Goal: Contribute content: Add original content to the website for others to see

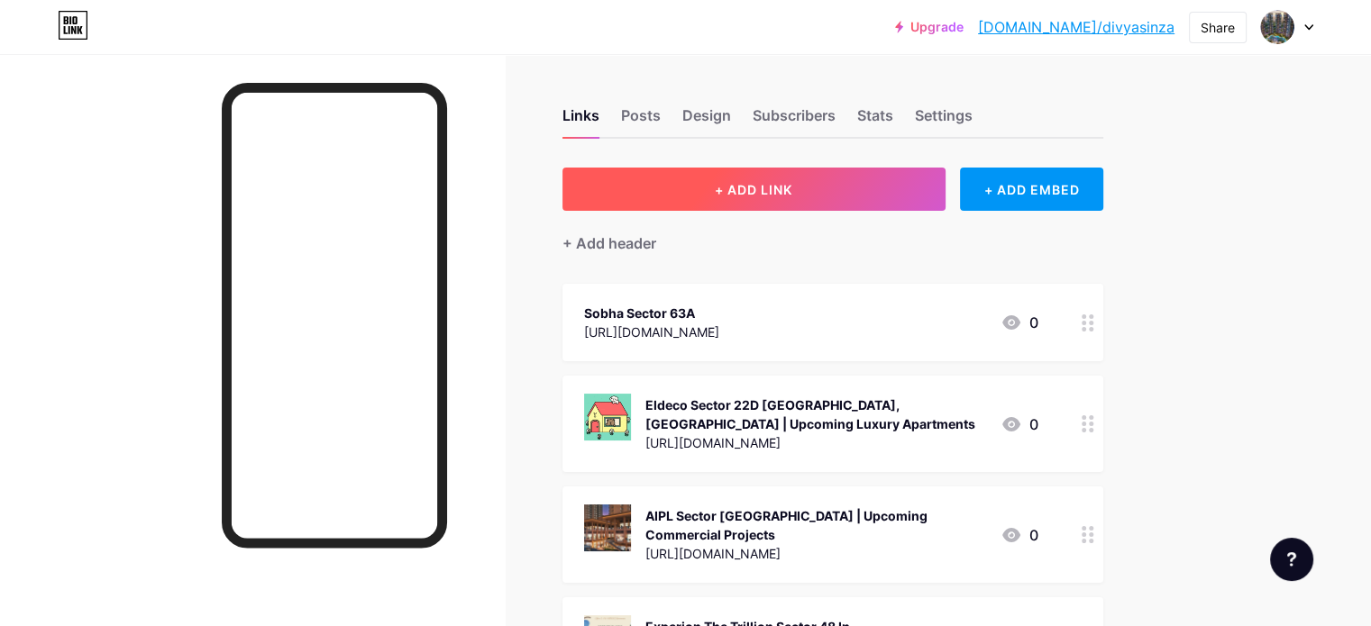
click at [745, 197] on button "+ ADD LINK" at bounding box center [753, 189] width 383 height 43
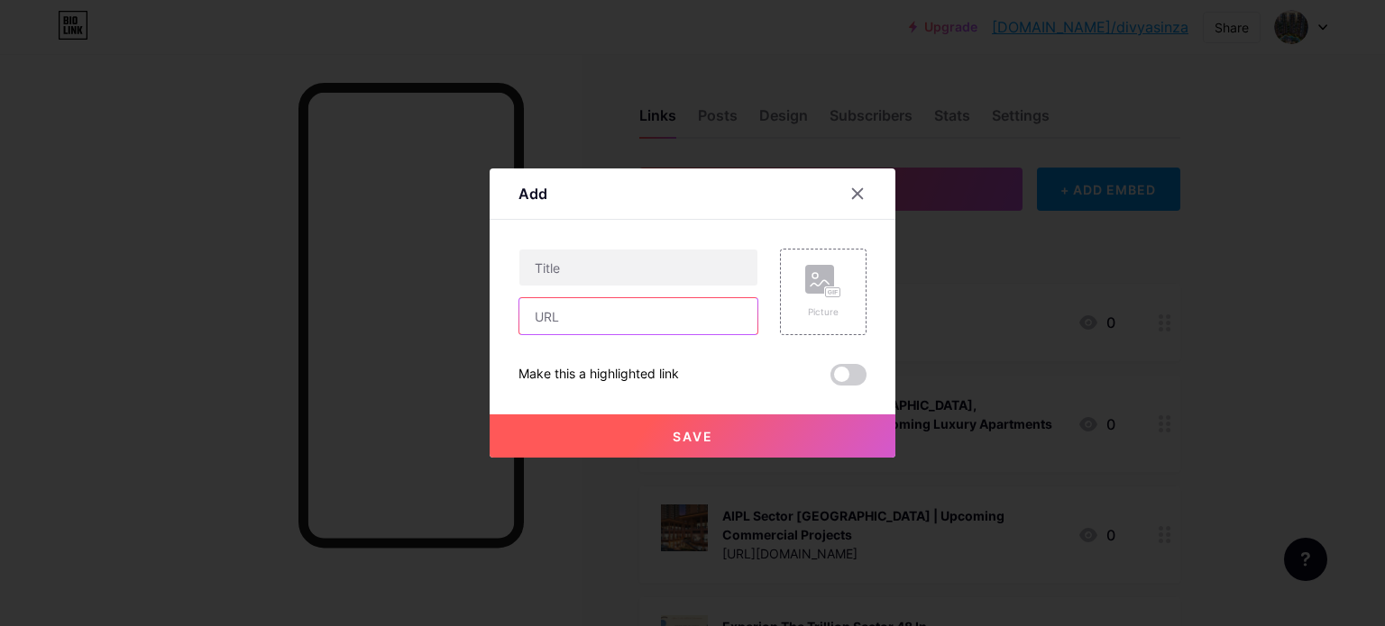
click at [660, 316] on input "text" at bounding box center [638, 316] width 238 height 36
paste input "[URL][DOMAIN_NAME]"
type input "[URL][DOMAIN_NAME]"
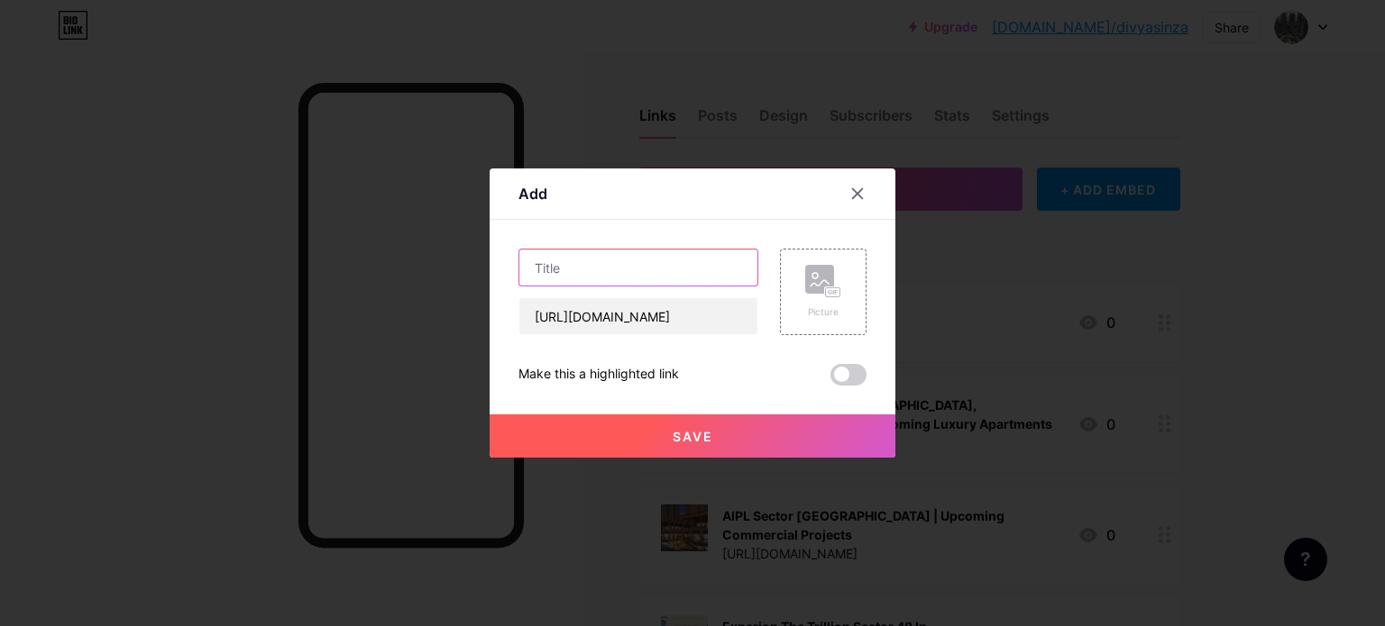
click at [543, 279] on input "text" at bounding box center [638, 268] width 238 height 36
paste input "Ramky One Odyssey, Kokapet - Premium Apartments In [GEOGRAPHIC_DATA]"
type input "Ramky One Odyssey, Kokapet - Premium Apartments In [GEOGRAPHIC_DATA]"
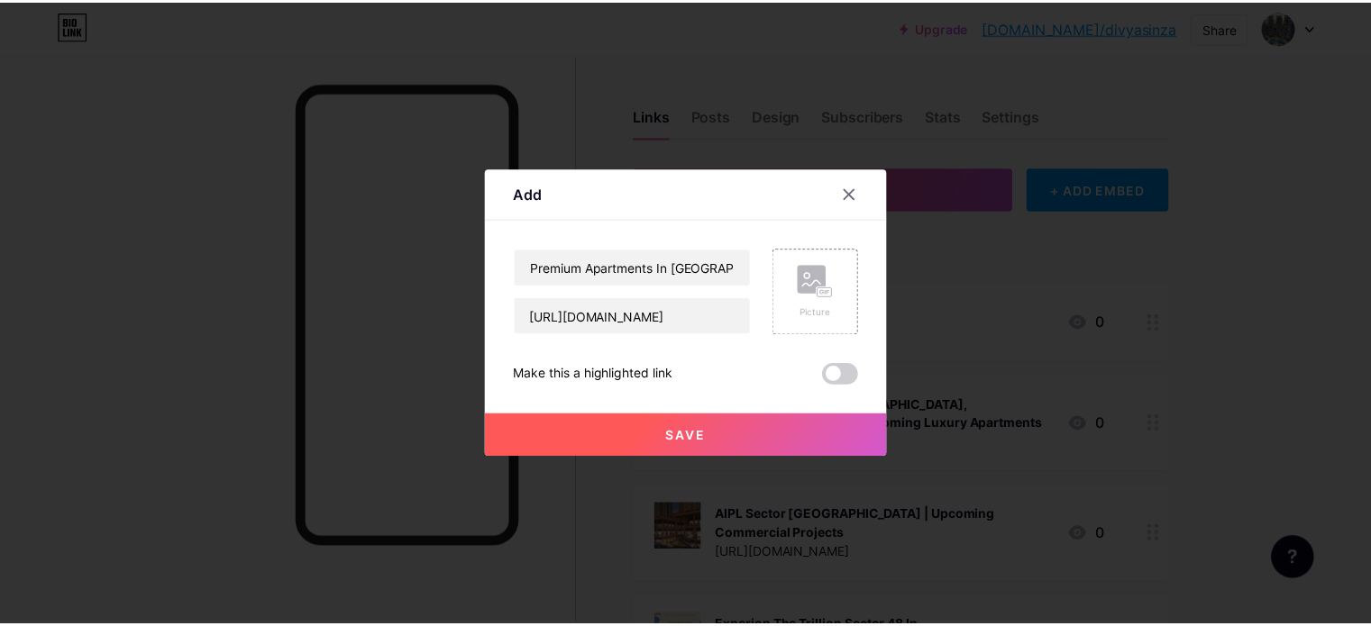
scroll to position [0, 0]
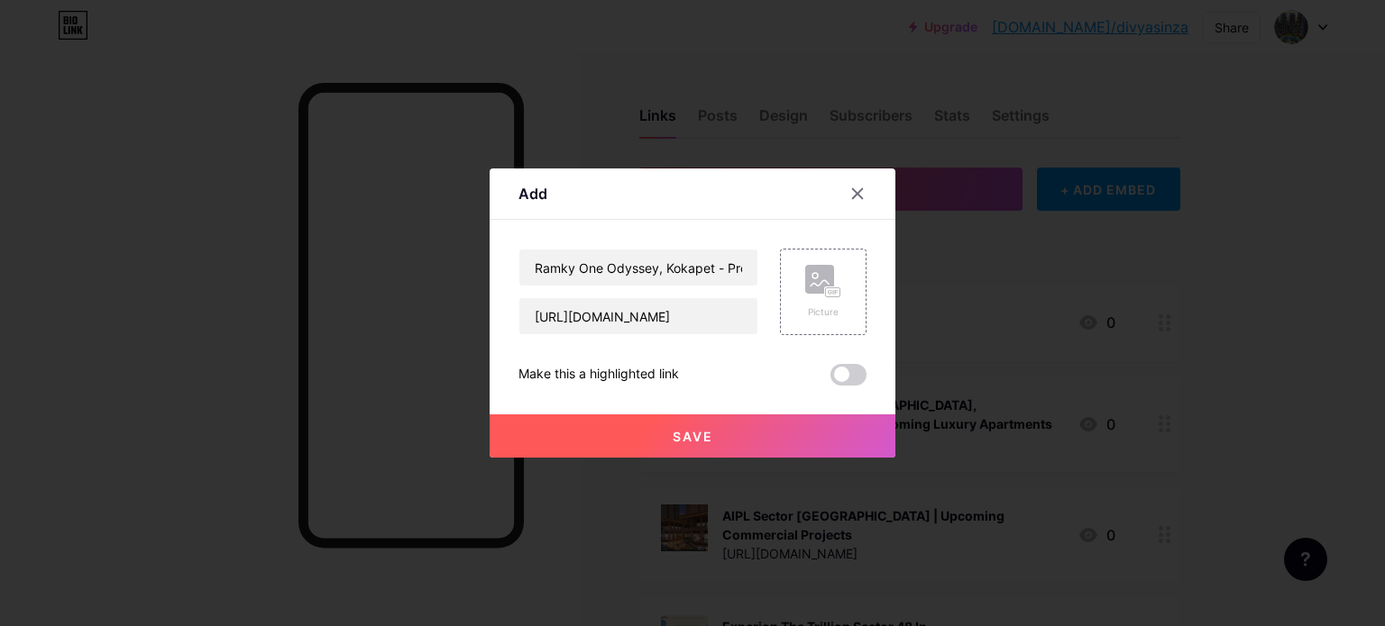
click at [627, 425] on button "Save" at bounding box center [692, 436] width 406 height 43
